Goal: Task Accomplishment & Management: Complete application form

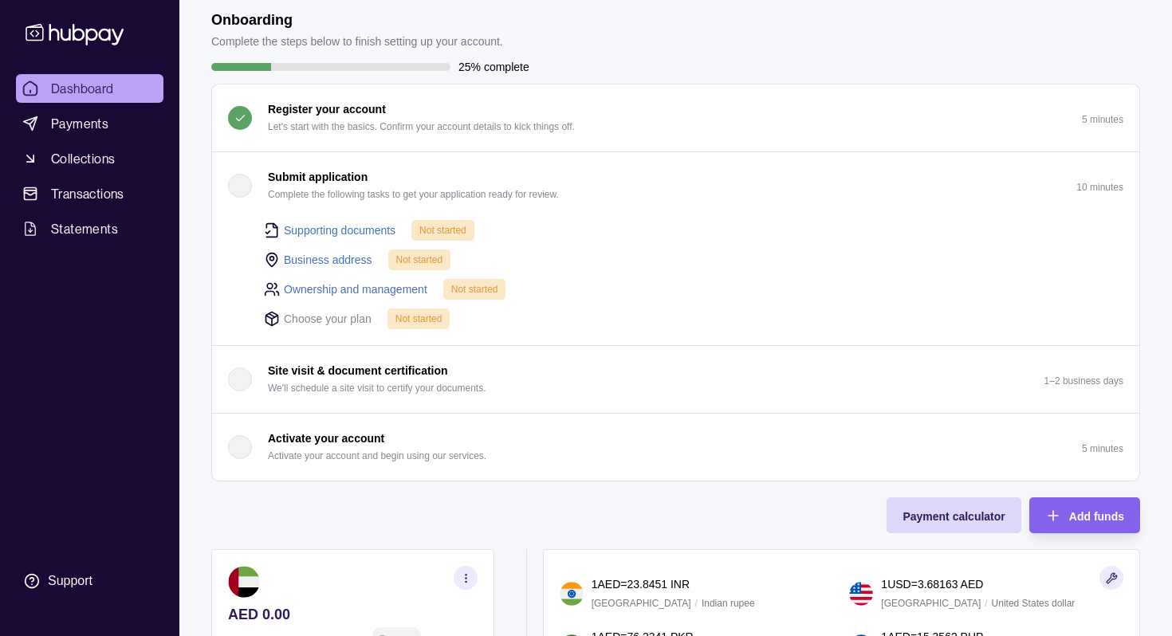
scroll to position [7, 0]
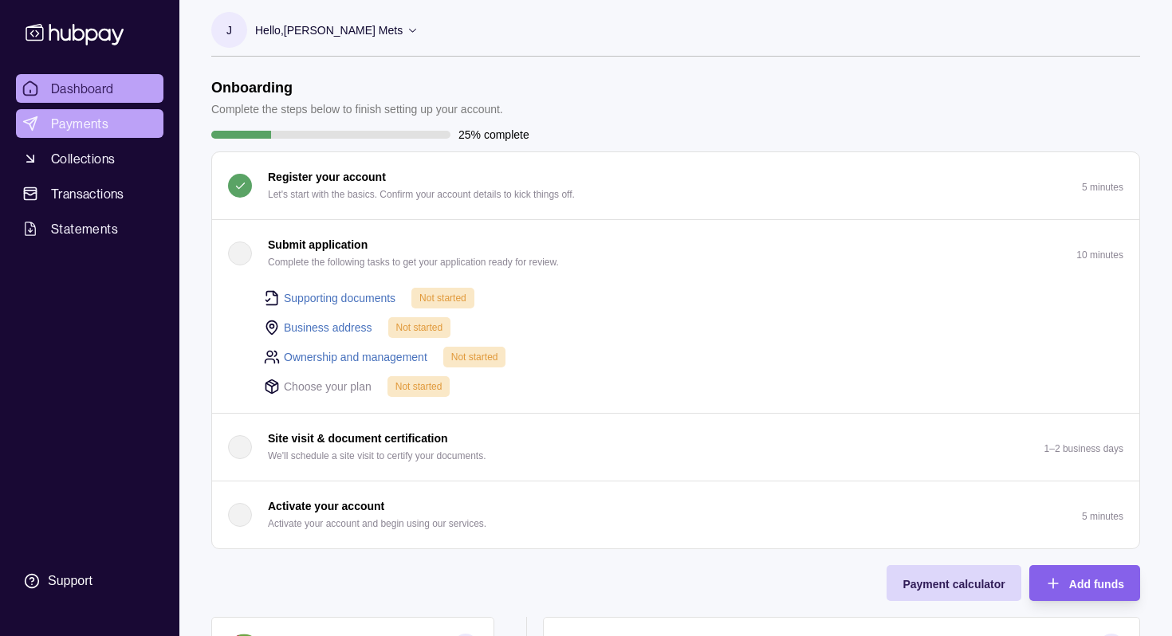
click at [104, 124] on span "Payments" at bounding box center [79, 123] width 57 height 19
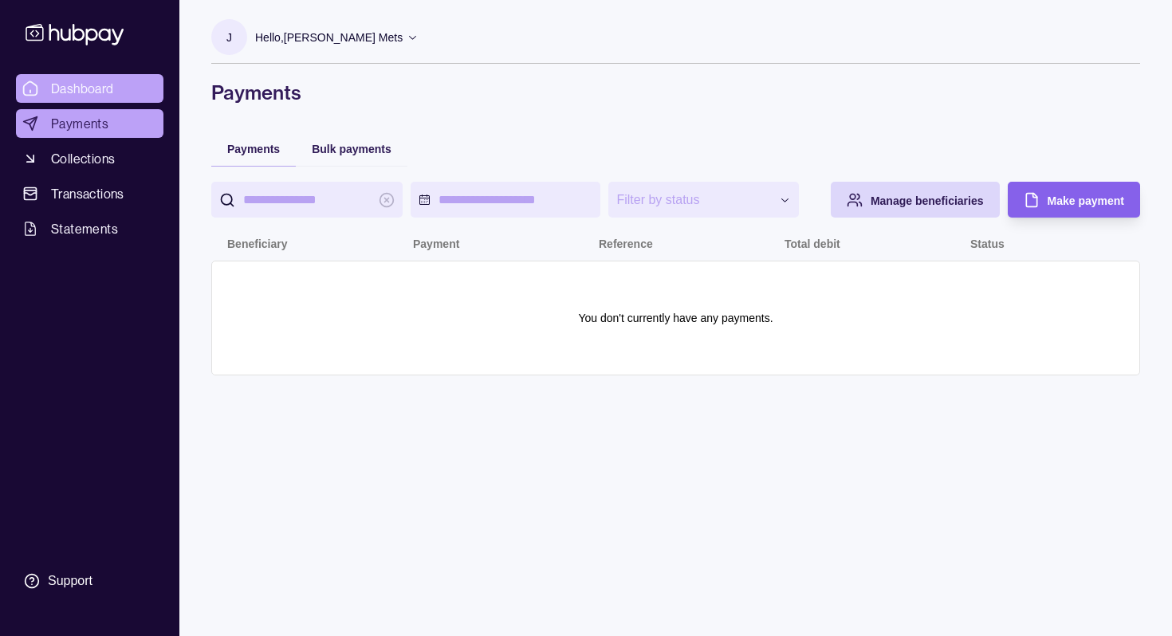
click at [100, 92] on span "Dashboard" at bounding box center [82, 88] width 63 height 19
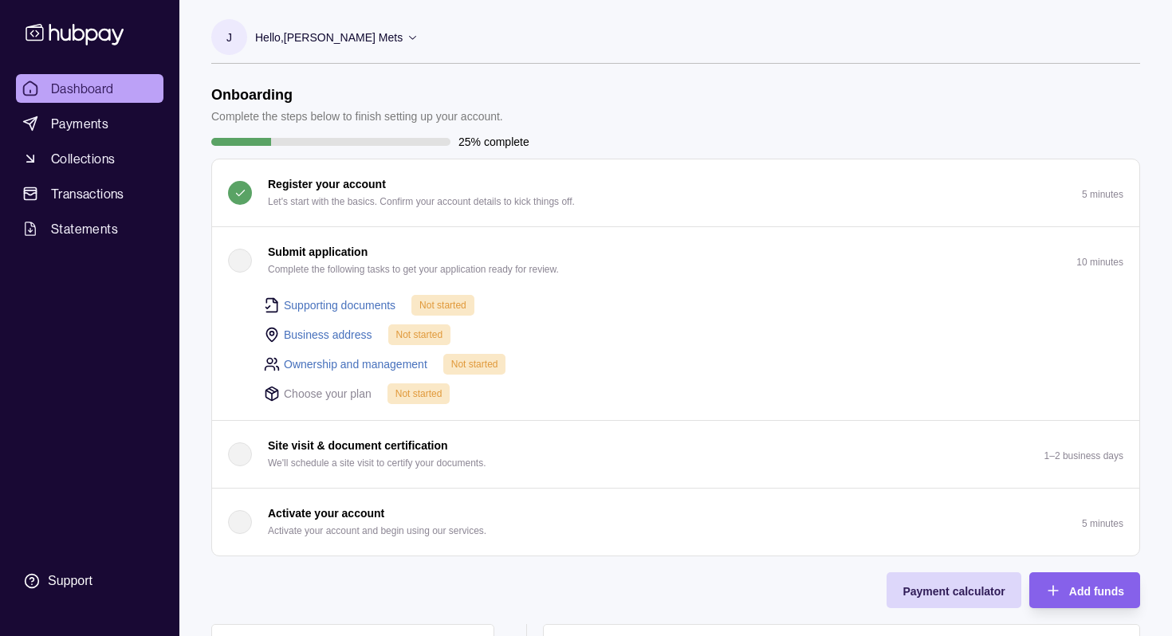
click at [344, 328] on link "Business address" at bounding box center [328, 335] width 88 height 18
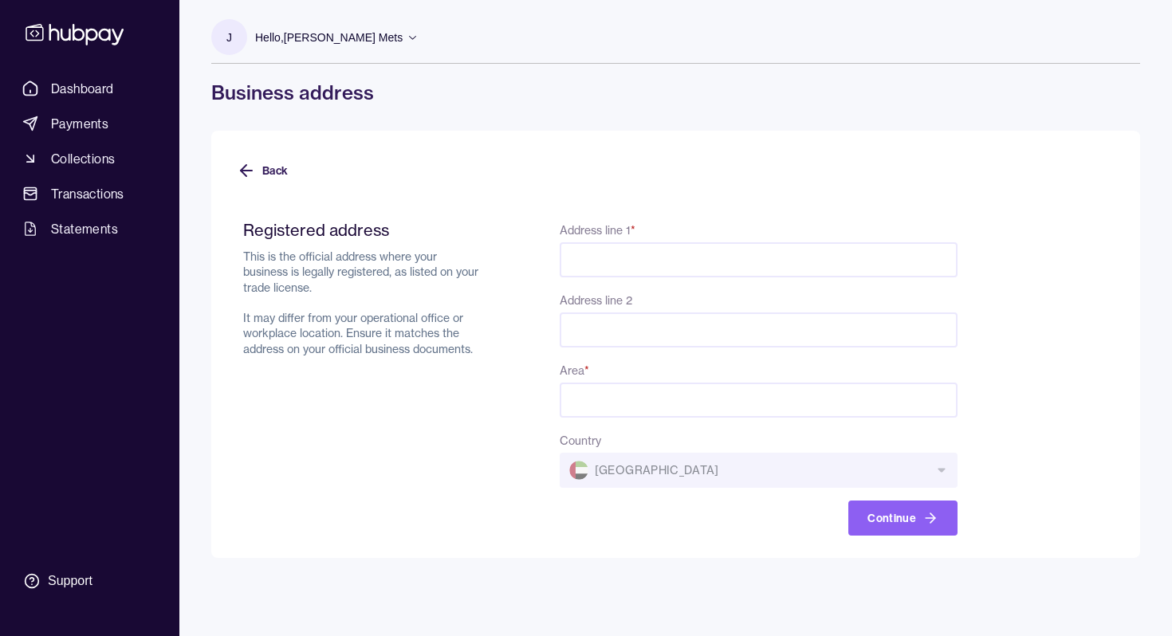
click at [631, 267] on input "Address line 1 *" at bounding box center [759, 259] width 398 height 35
